Goal: Transaction & Acquisition: Purchase product/service

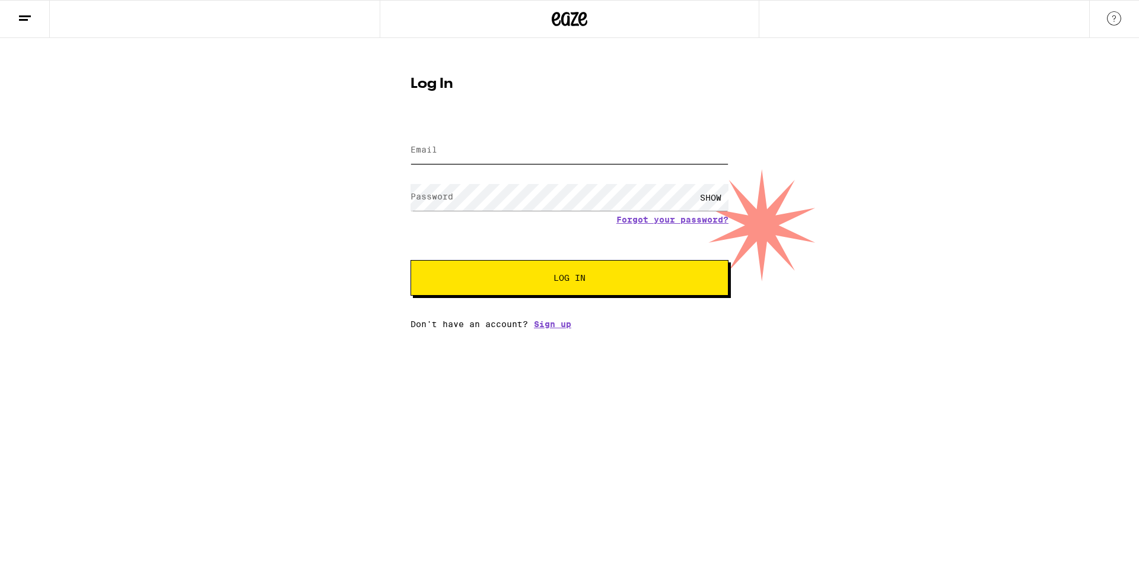
drag, startPoint x: 0, startPoint y: 0, endPoint x: 443, endPoint y: 141, distance: 465.3
click at [443, 141] on input "Email" at bounding box center [570, 150] width 318 height 27
type input "[EMAIL_ADDRESS][DOMAIN_NAME]"
click at [411, 260] on button "Log In" at bounding box center [570, 278] width 318 height 36
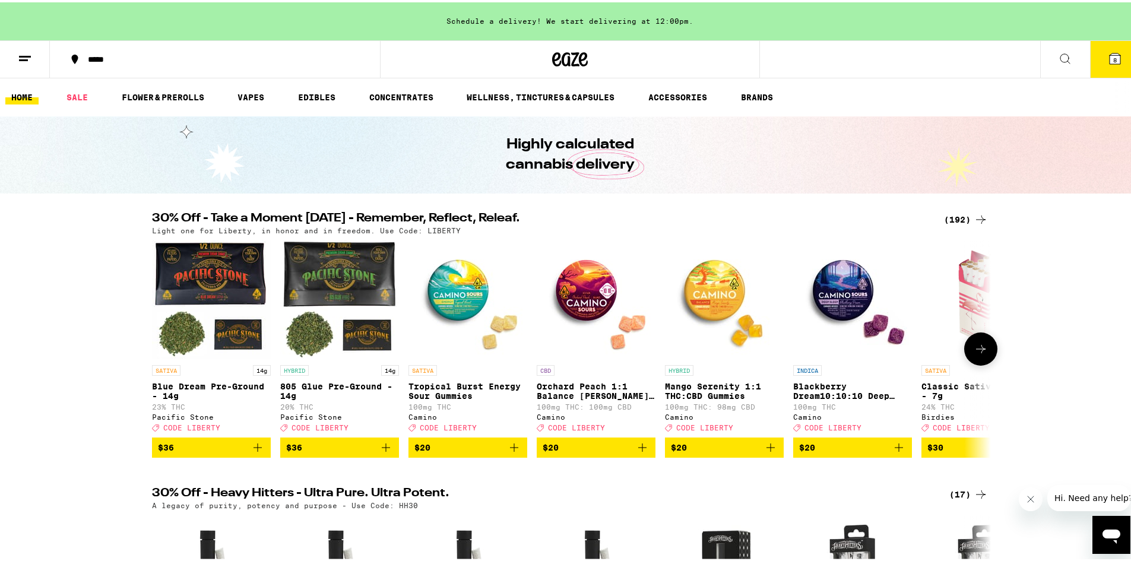
click at [847, 293] on img "Open page for Blackberry Dream10:10:10 Deep Sleep Gummies from Camino" at bounding box center [852, 297] width 119 height 119
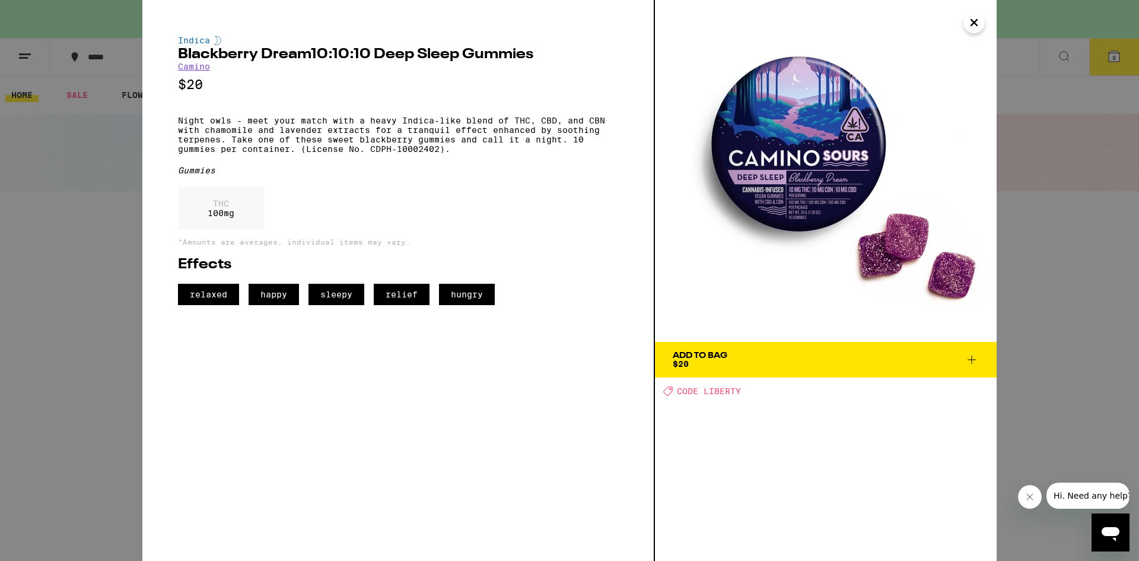
click at [978, 23] on icon "Close" at bounding box center [974, 23] width 14 height 18
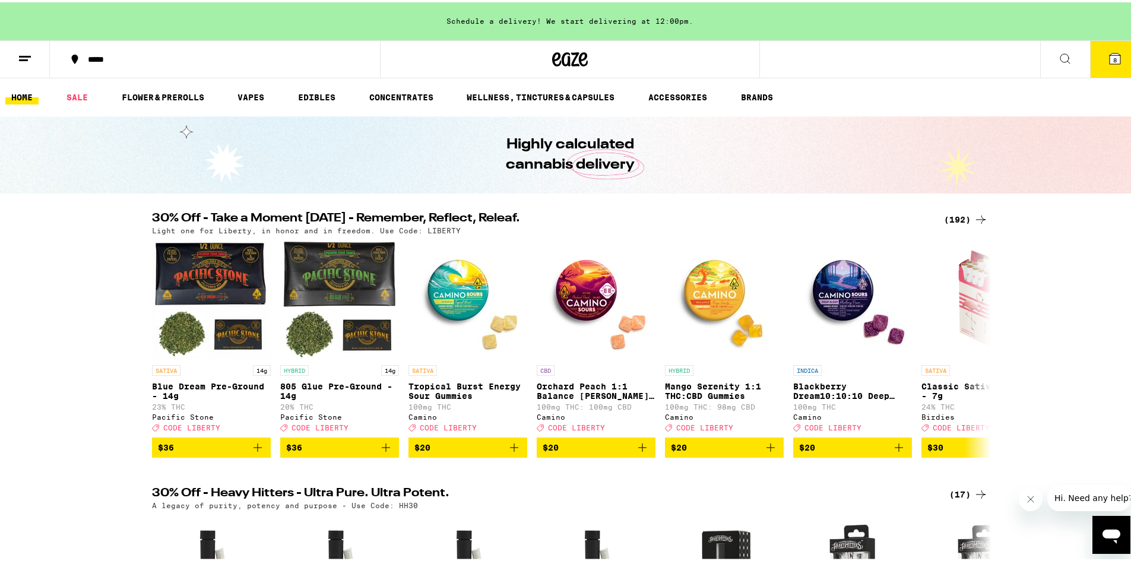
click at [1107, 61] on icon at bounding box center [1114, 56] width 14 height 14
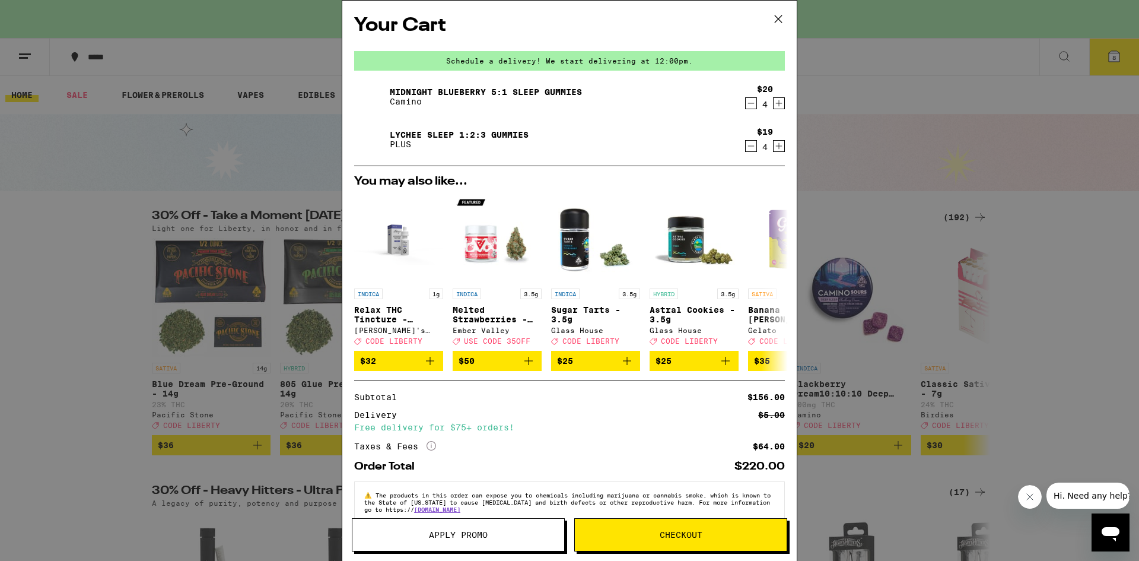
click at [776, 147] on icon "Increment" at bounding box center [779, 146] width 7 height 7
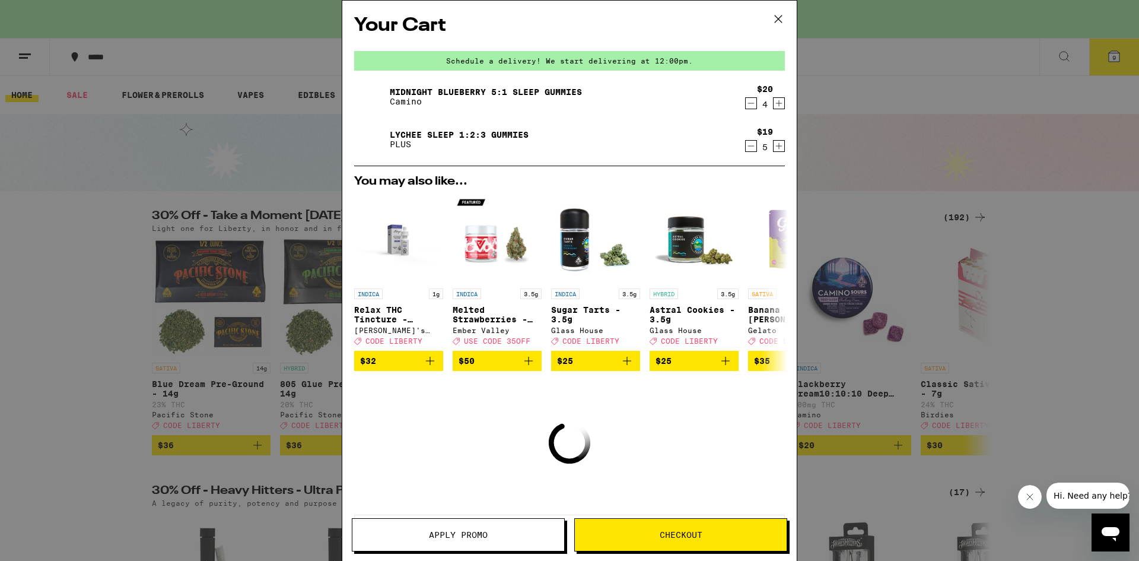
click at [776, 147] on icon "Increment" at bounding box center [779, 146] width 7 height 7
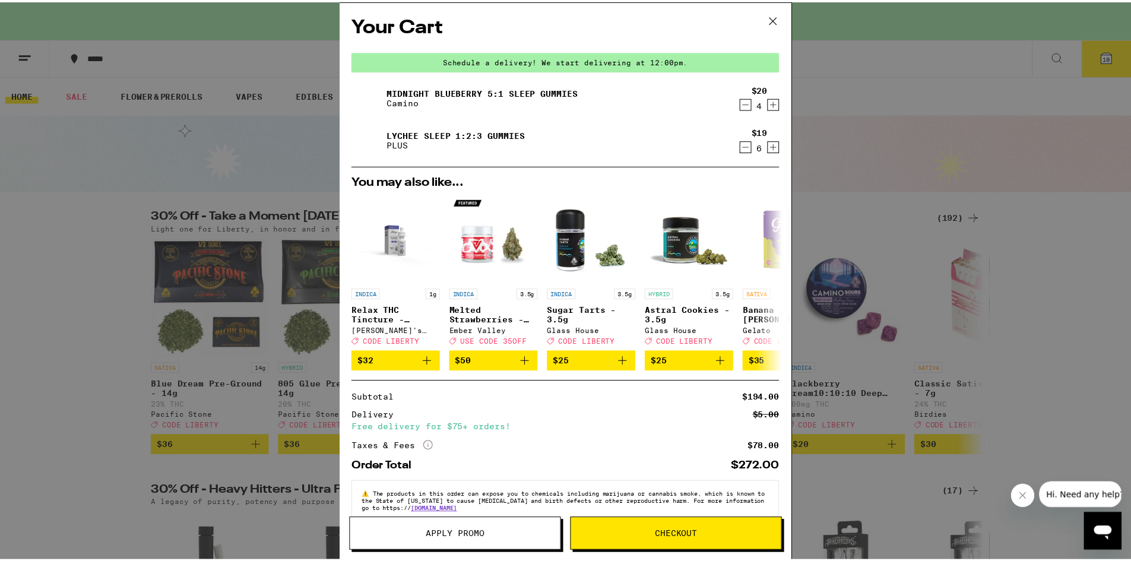
scroll to position [28, 0]
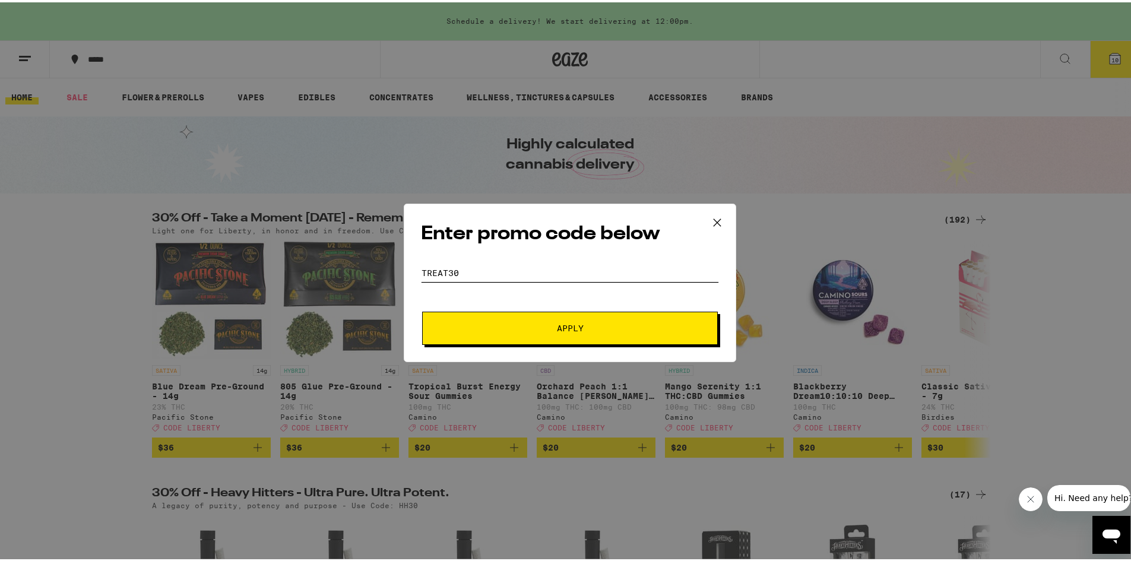
type input "TREAT30"
type input "WEED4U"
type input "FADED30"
type input "35OFF"
type input "CHILLRX"
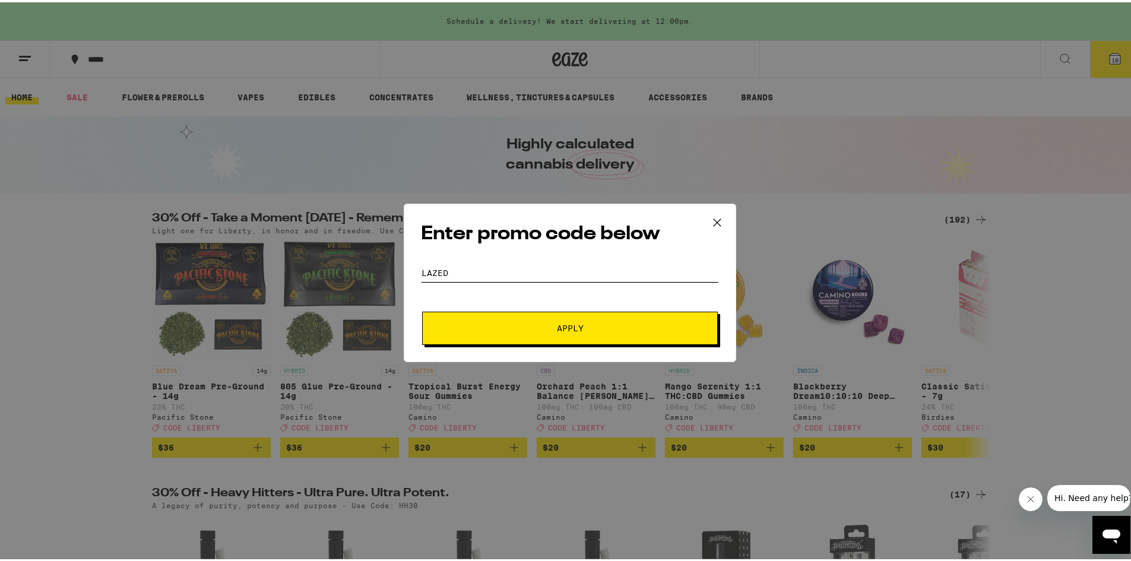
type input "LAZED"
type input "YAY45"
type input "HOLIDAY30"
type input "YAY40"
type input "ICECDF"
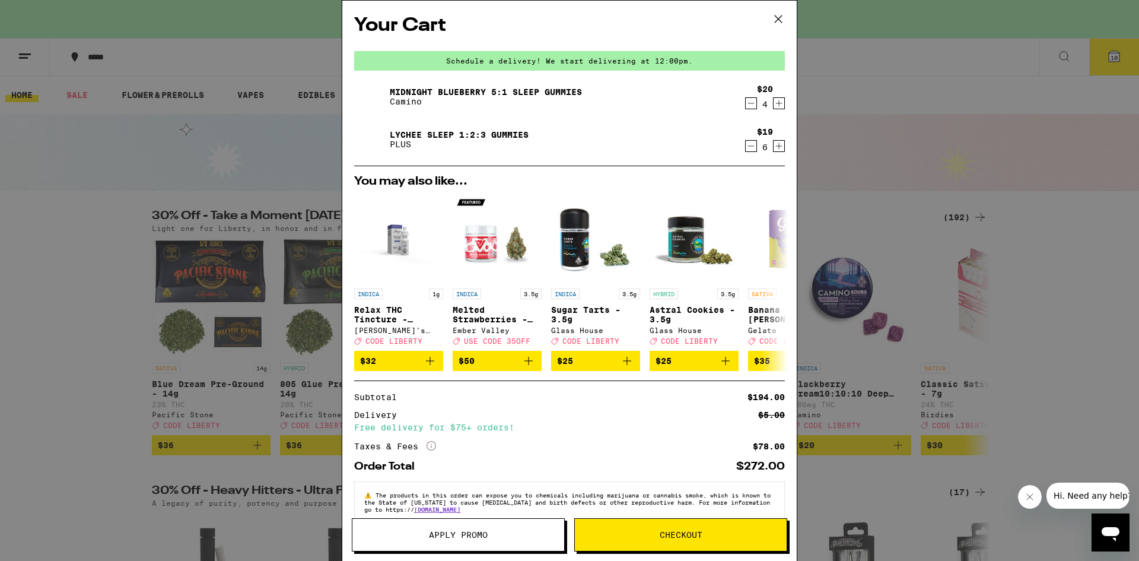
click at [474, 538] on span "Apply Promo" at bounding box center [458, 535] width 59 height 8
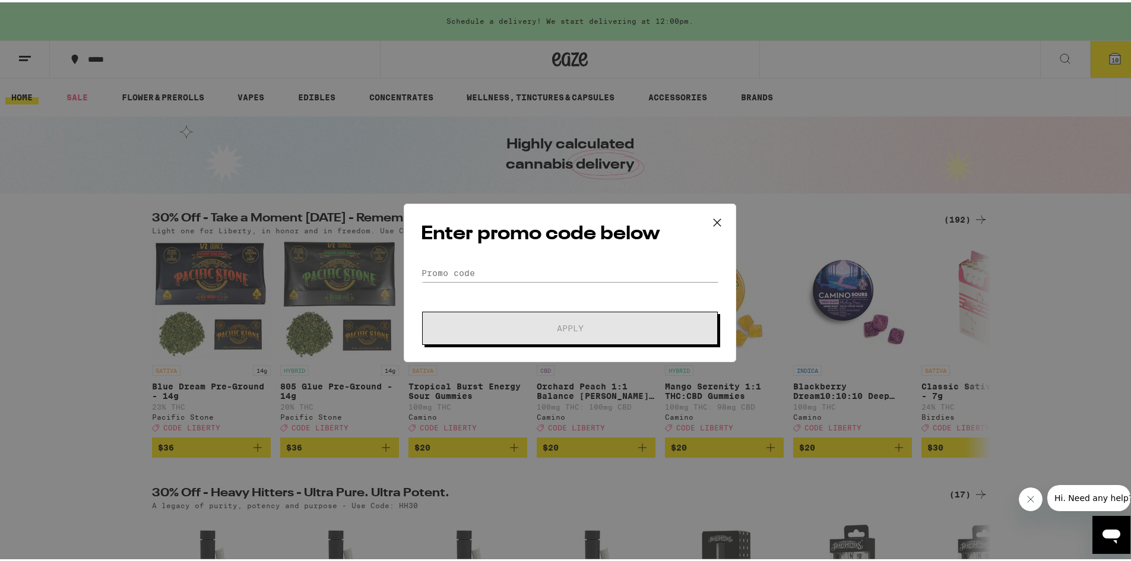
click at [496, 268] on input "Promo Code" at bounding box center [570, 271] width 298 height 18
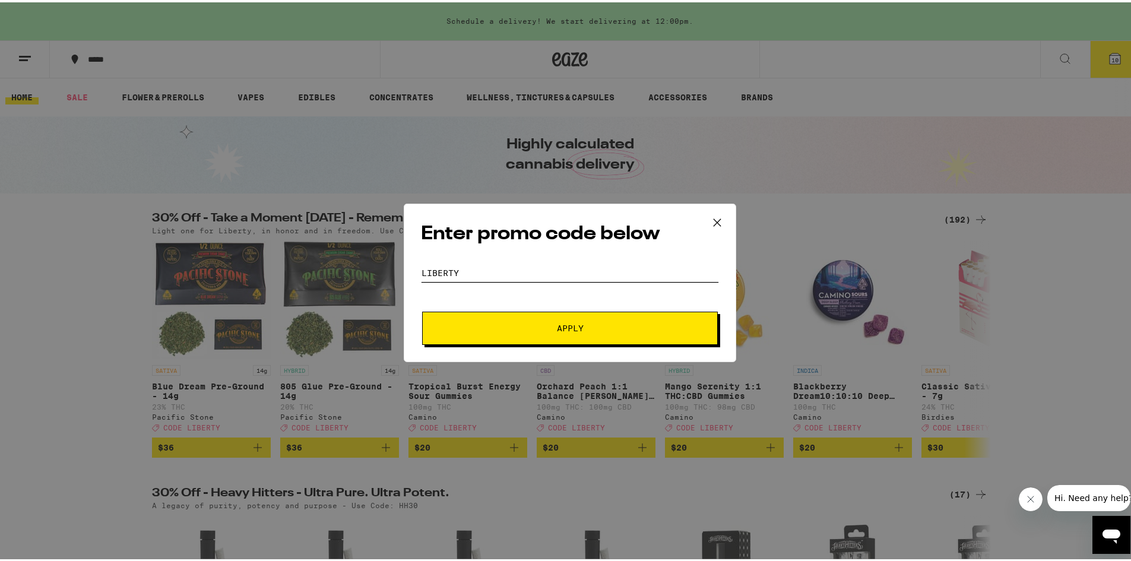
type input "LIBERTY"
click at [543, 332] on button "Apply" at bounding box center [570, 325] width 296 height 33
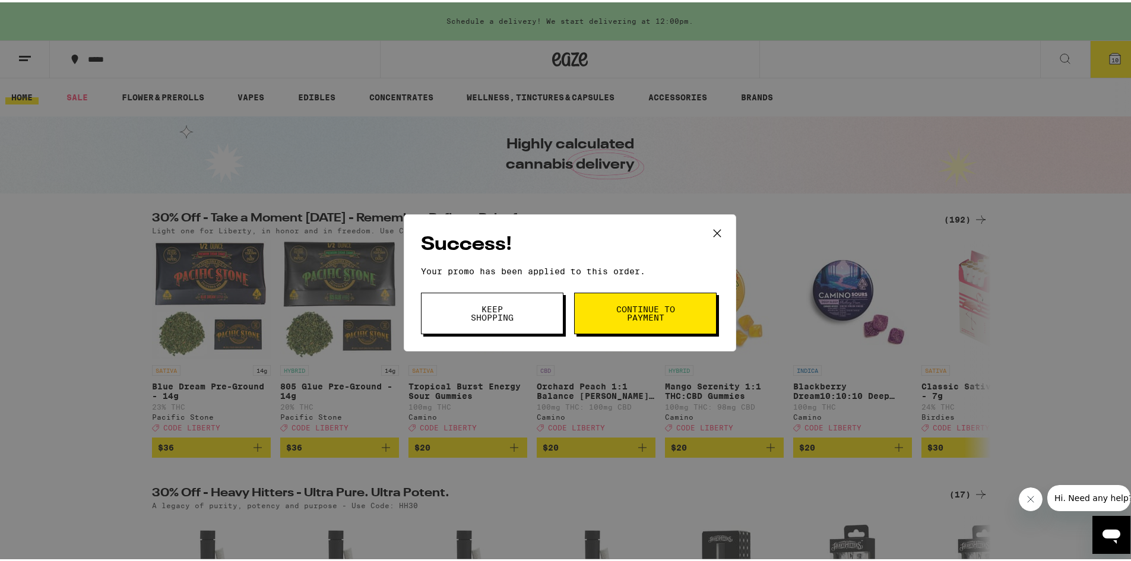
click at [652, 312] on span "Continue to payment" at bounding box center [645, 311] width 61 height 17
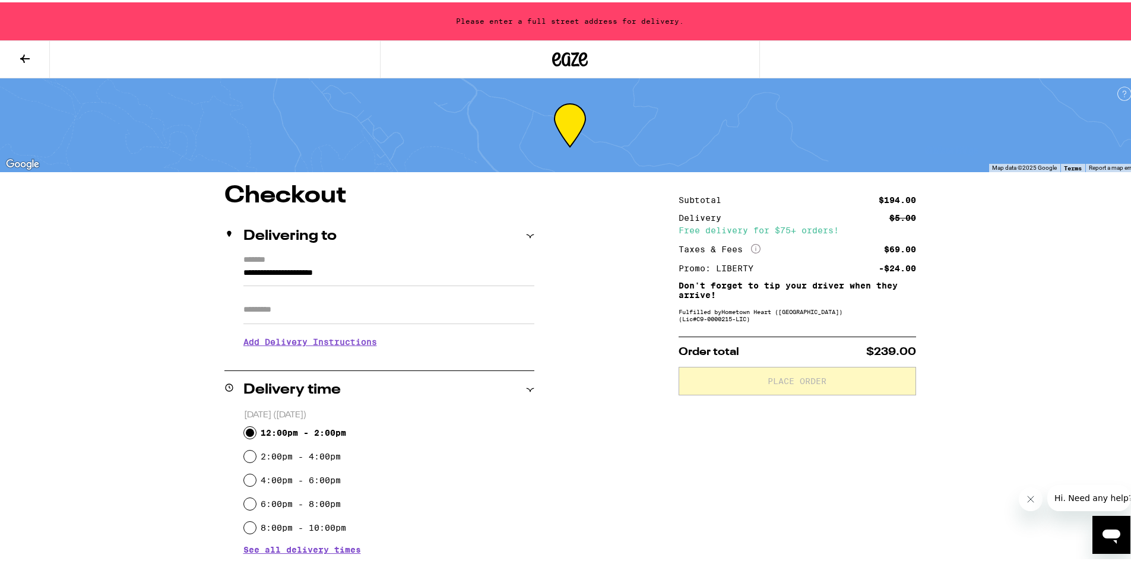
click at [247, 432] on input "12:00pm - 2:00pm" at bounding box center [250, 430] width 12 height 12
radio input "true"
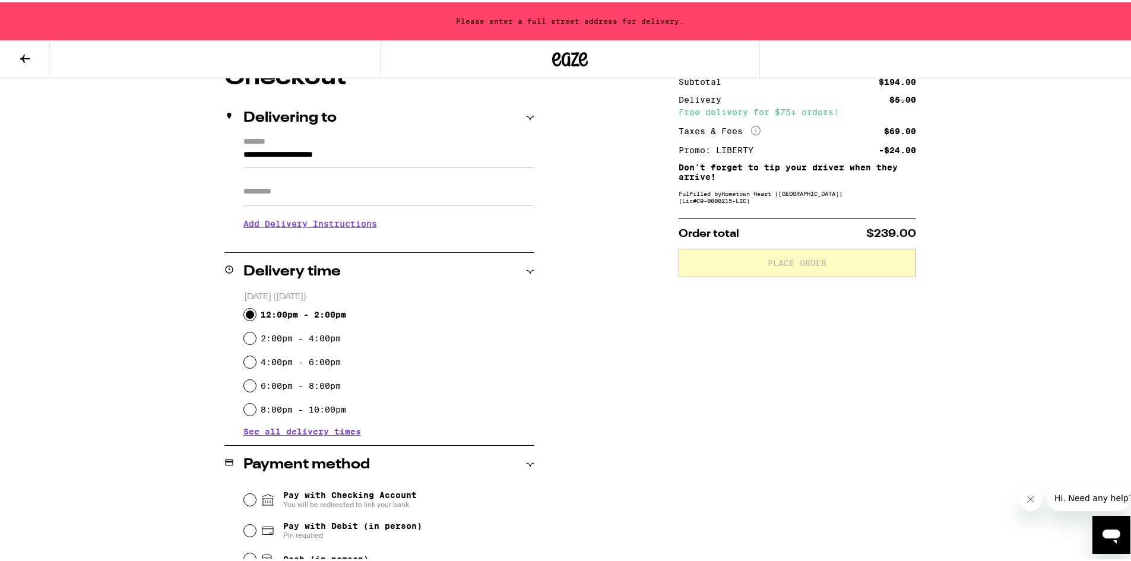
scroll to position [119, 0]
click at [415, 157] on input "**********" at bounding box center [388, 155] width 291 height 20
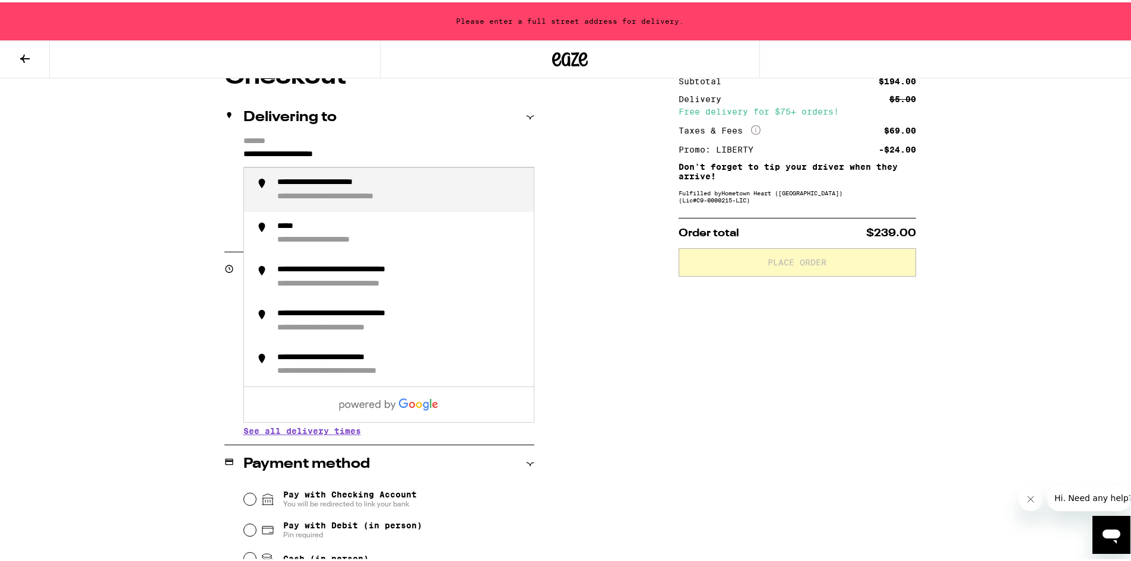
click at [277, 151] on input "**********" at bounding box center [388, 155] width 291 height 20
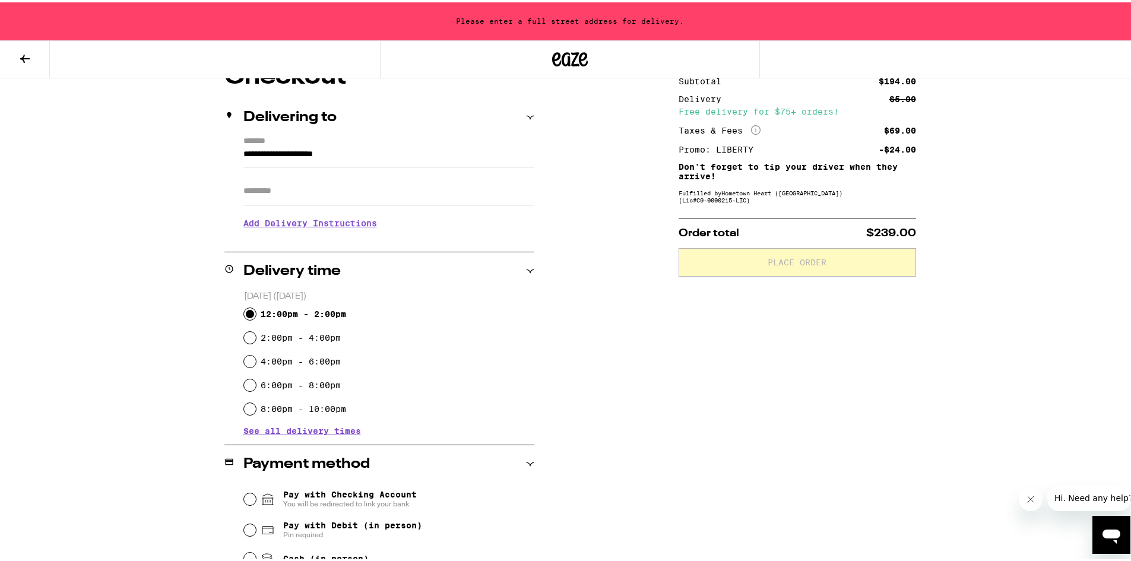
drag, startPoint x: 416, startPoint y: 144, endPoint x: 339, endPoint y: 153, distance: 77.1
click at [330, 151] on form "**********" at bounding box center [388, 149] width 291 height 31
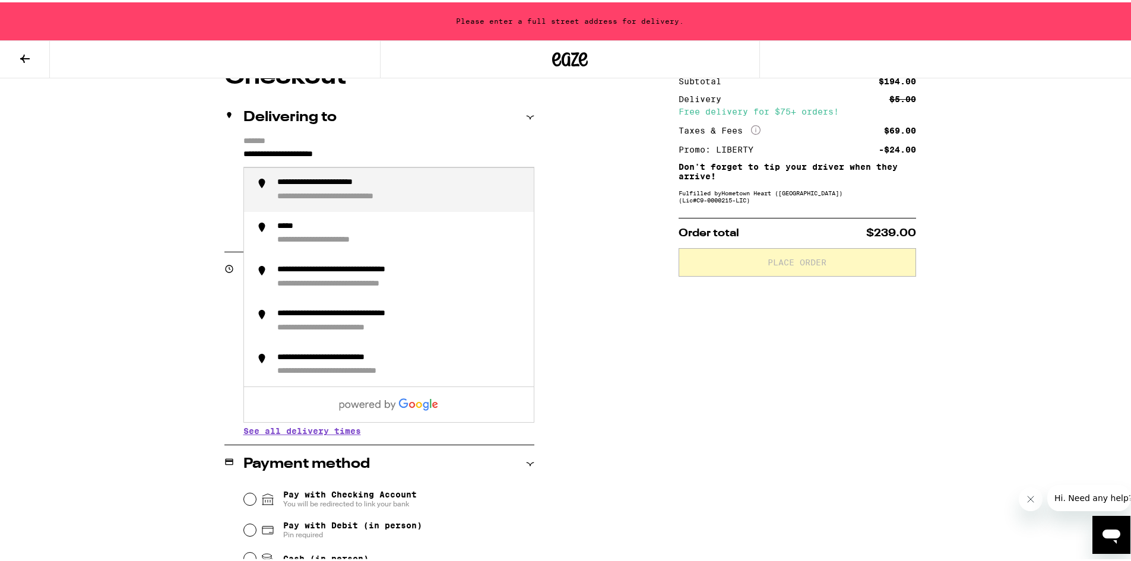
drag, startPoint x: 382, startPoint y: 154, endPoint x: 216, endPoint y: 159, distance: 165.7
click at [216, 159] on div "**********" at bounding box center [569, 384] width 855 height 643
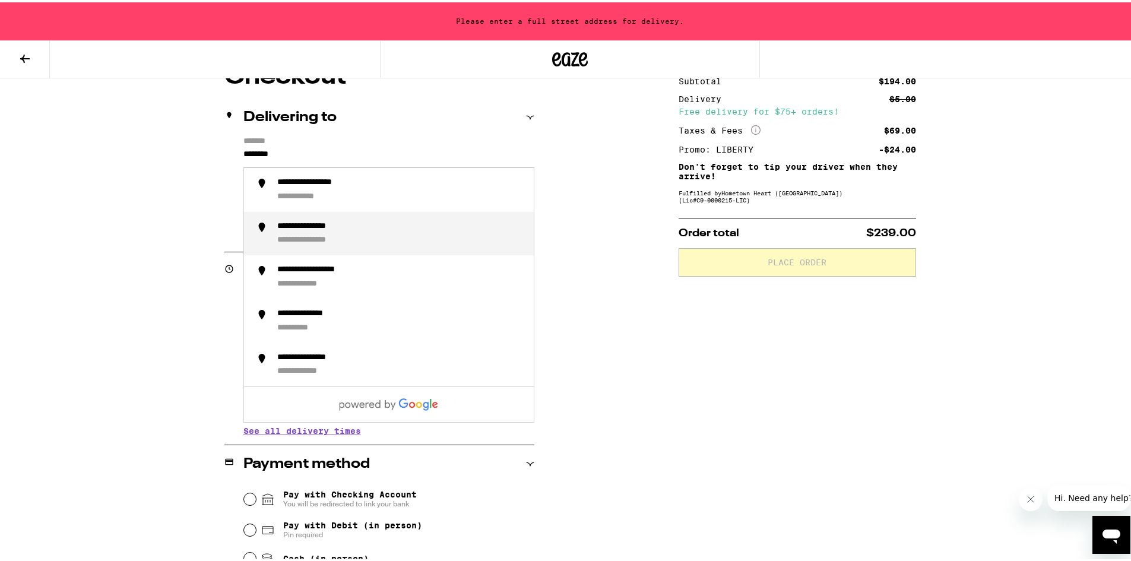
click at [315, 230] on div "**********" at bounding box center [320, 224] width 86 height 11
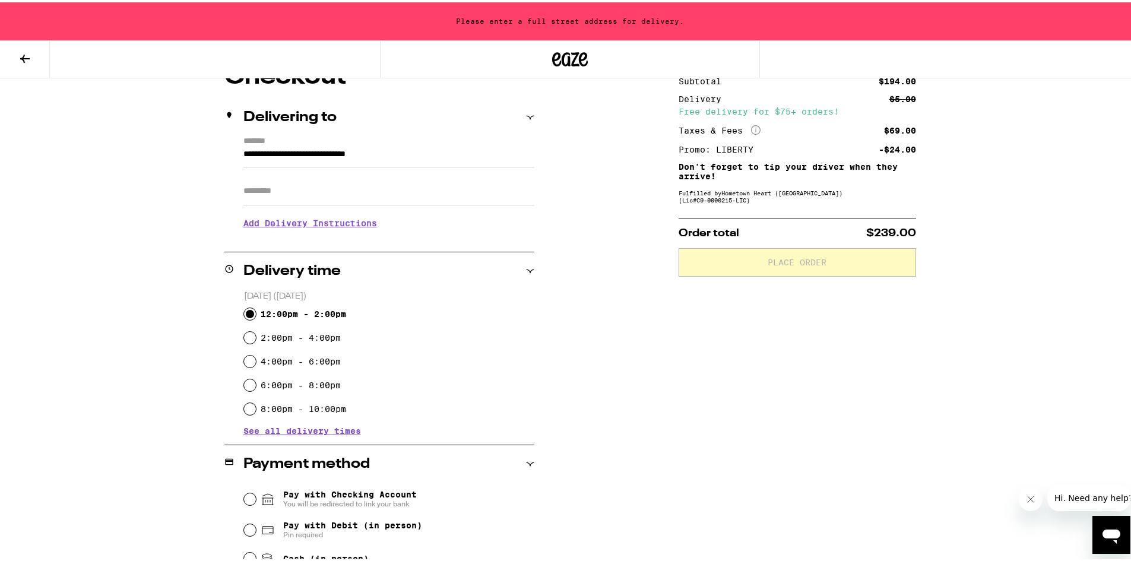
type input "**********"
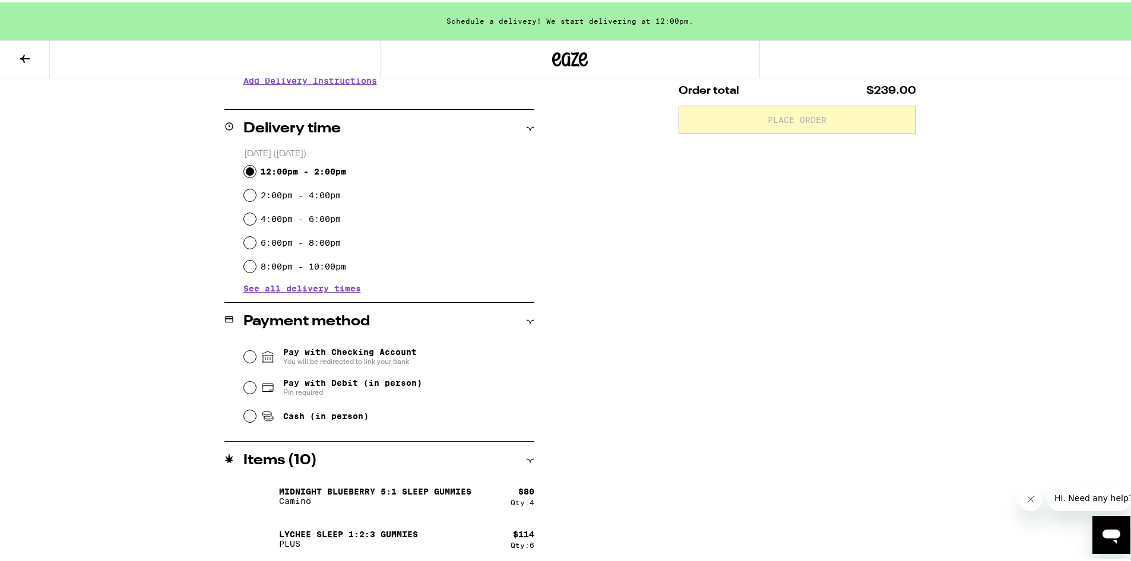
scroll to position [263, 0]
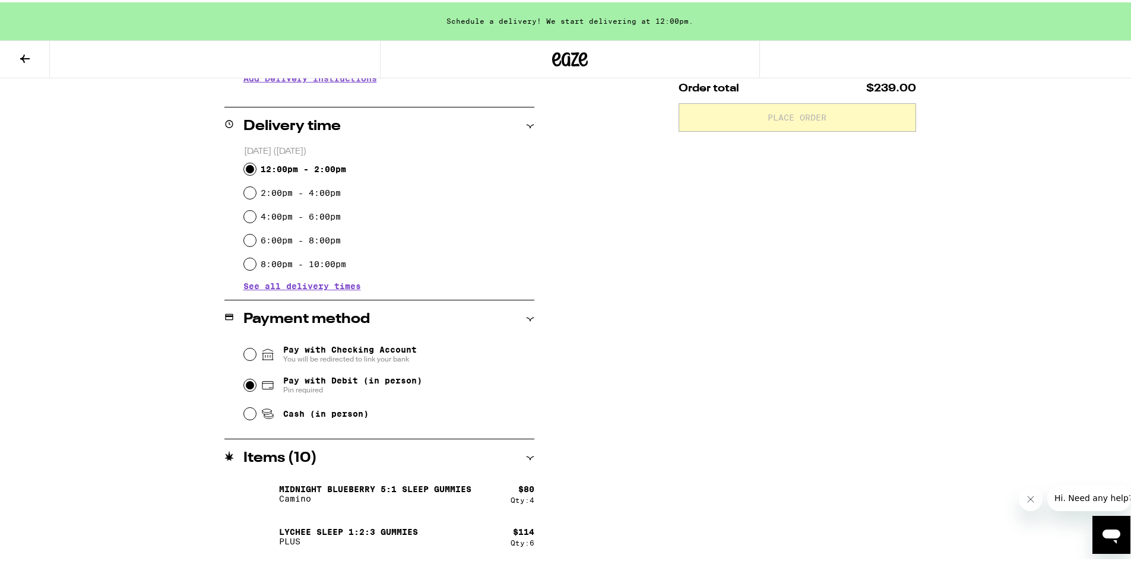
click at [246, 382] on input "Pay with Debit (in person) Pin required" at bounding box center [250, 383] width 12 height 12
radio input "true"
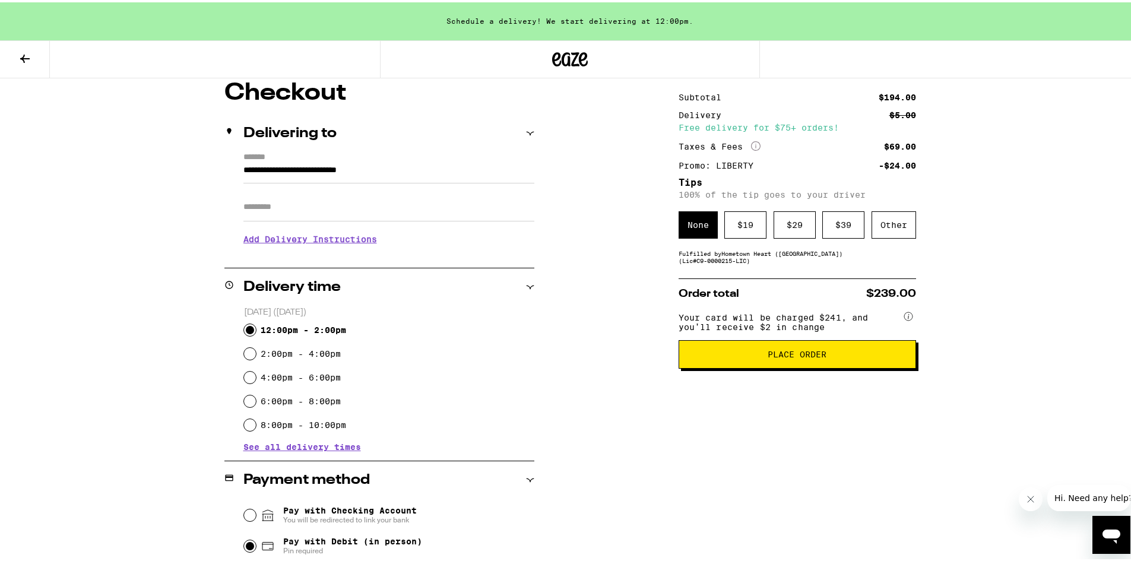
scroll to position [85, 0]
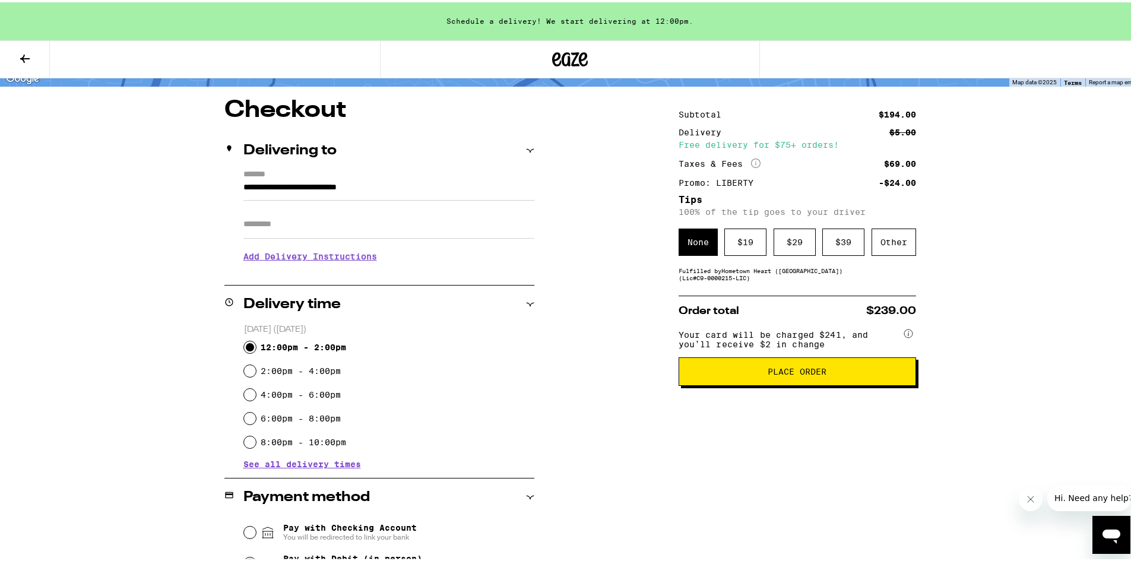
click at [790, 373] on span "Place Order" at bounding box center [796, 369] width 59 height 8
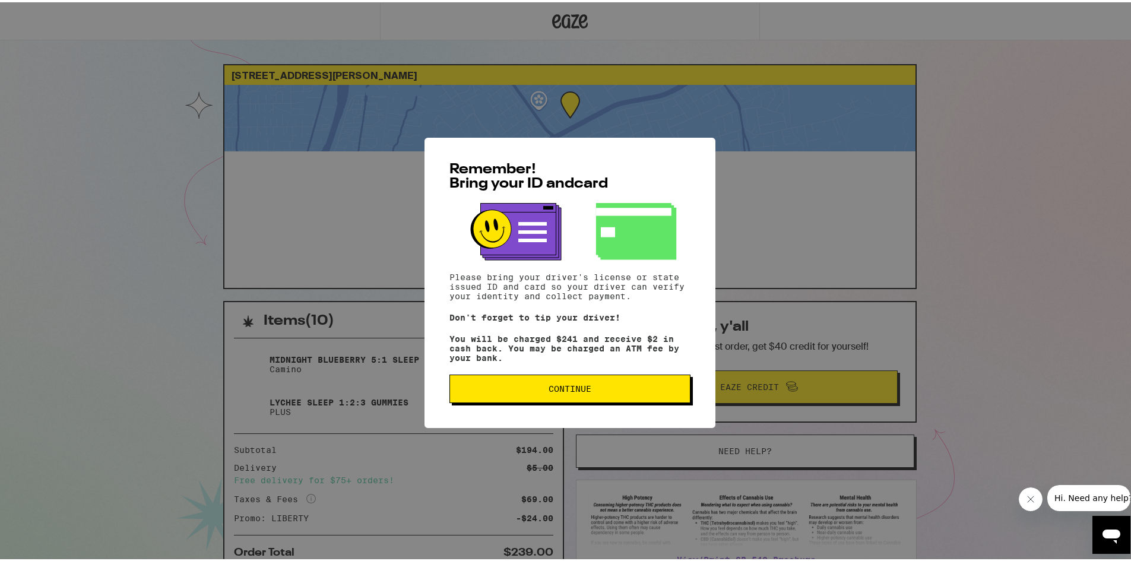
click at [564, 390] on span "Continue" at bounding box center [569, 386] width 43 height 8
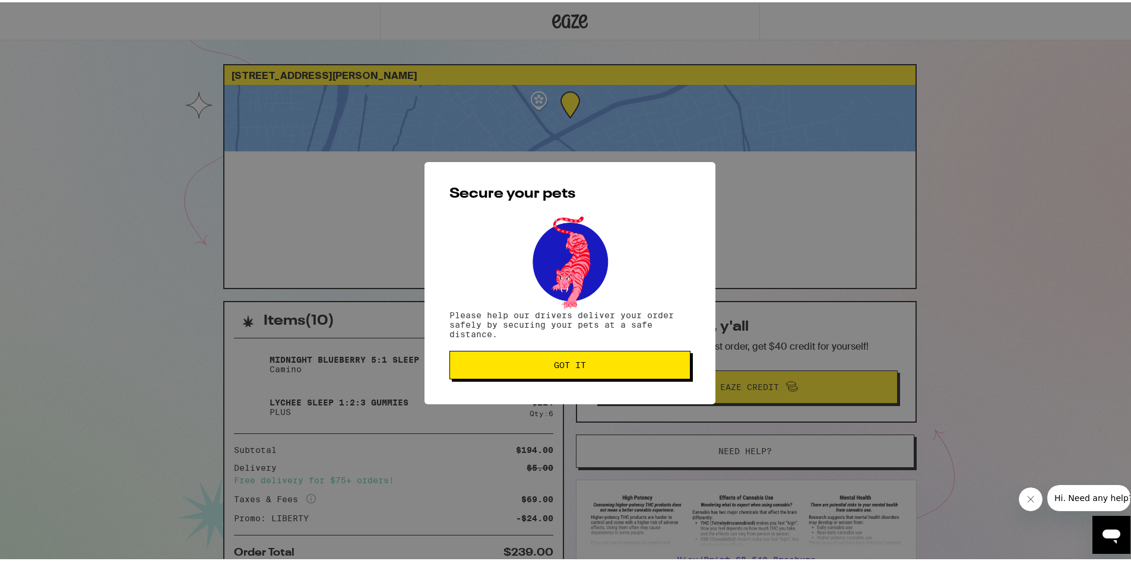
click at [577, 363] on span "Got it" at bounding box center [570, 362] width 32 height 8
